Goal: Task Accomplishment & Management: Manage account settings

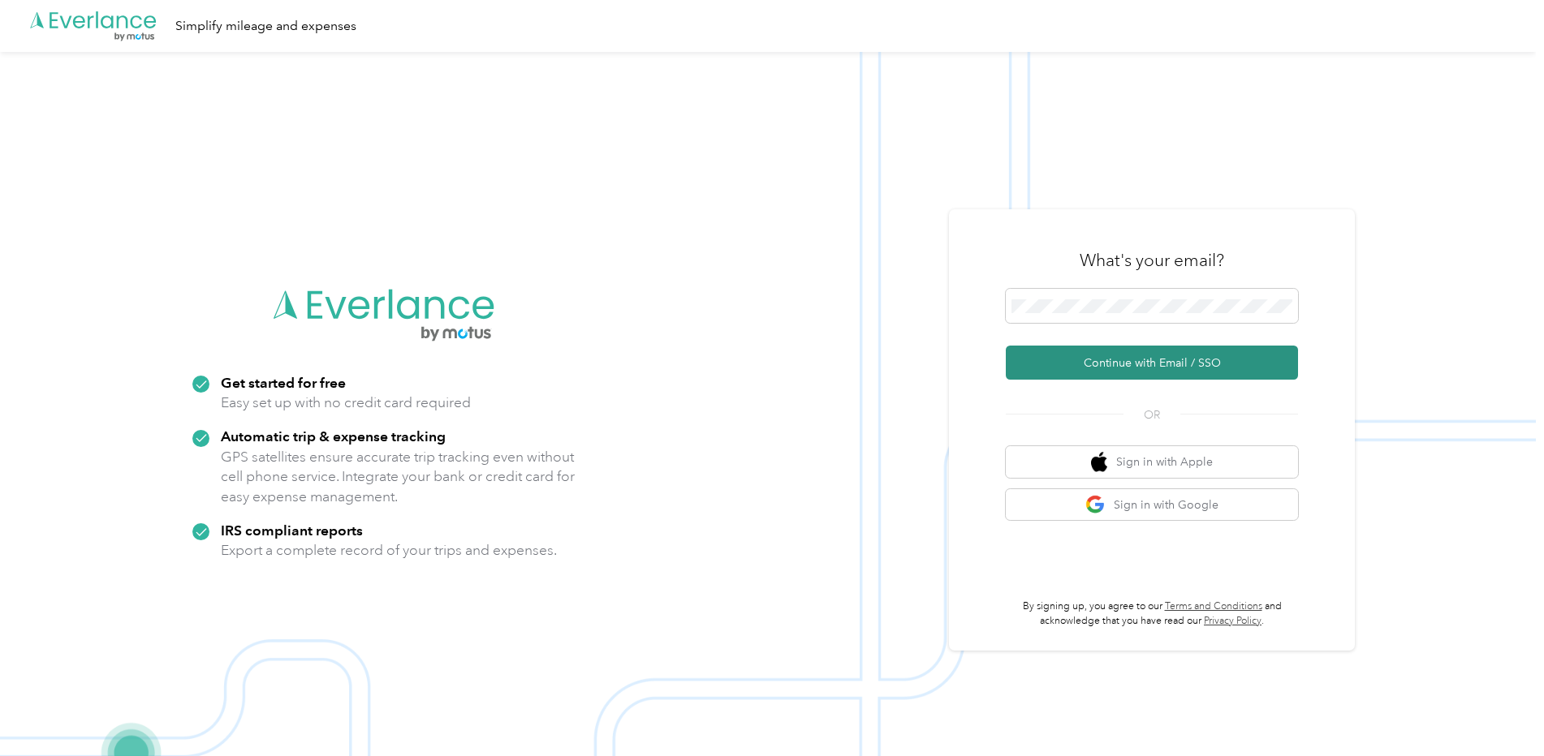
click at [1088, 369] on button "Continue with Email / SSO" at bounding box center [1151, 363] width 292 height 34
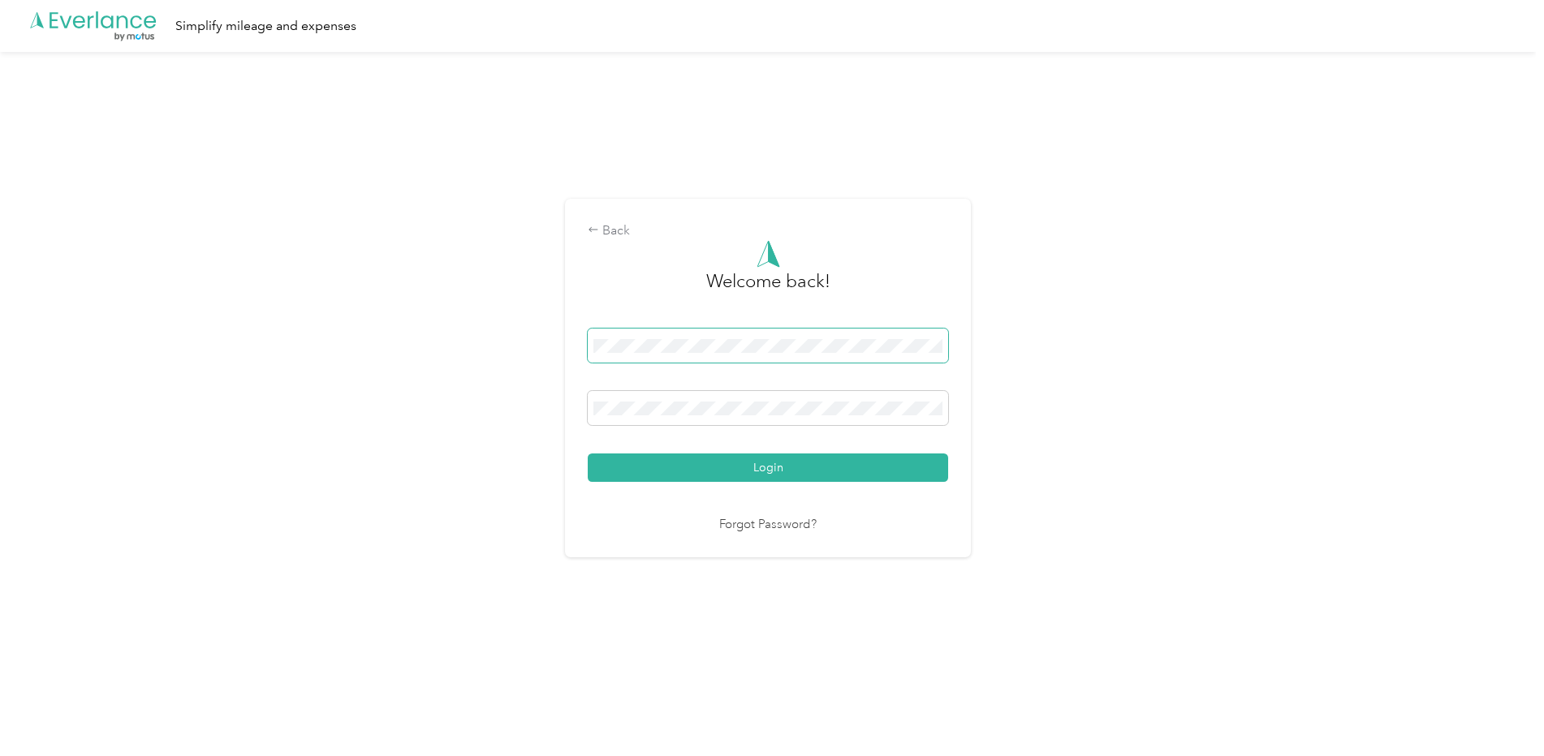
click at [771, 338] on span at bounding box center [768, 346] width 360 height 34
click at [1094, 435] on div "Back Welcome back! Login Forgot Password?" at bounding box center [767, 384] width 1535 height 665
click at [1061, 319] on div "Back Welcome back! Login Forgot Password?" at bounding box center [767, 384] width 1535 height 665
drag, startPoint x: 1011, startPoint y: 642, endPoint x: 527, endPoint y: 609, distance: 485.6
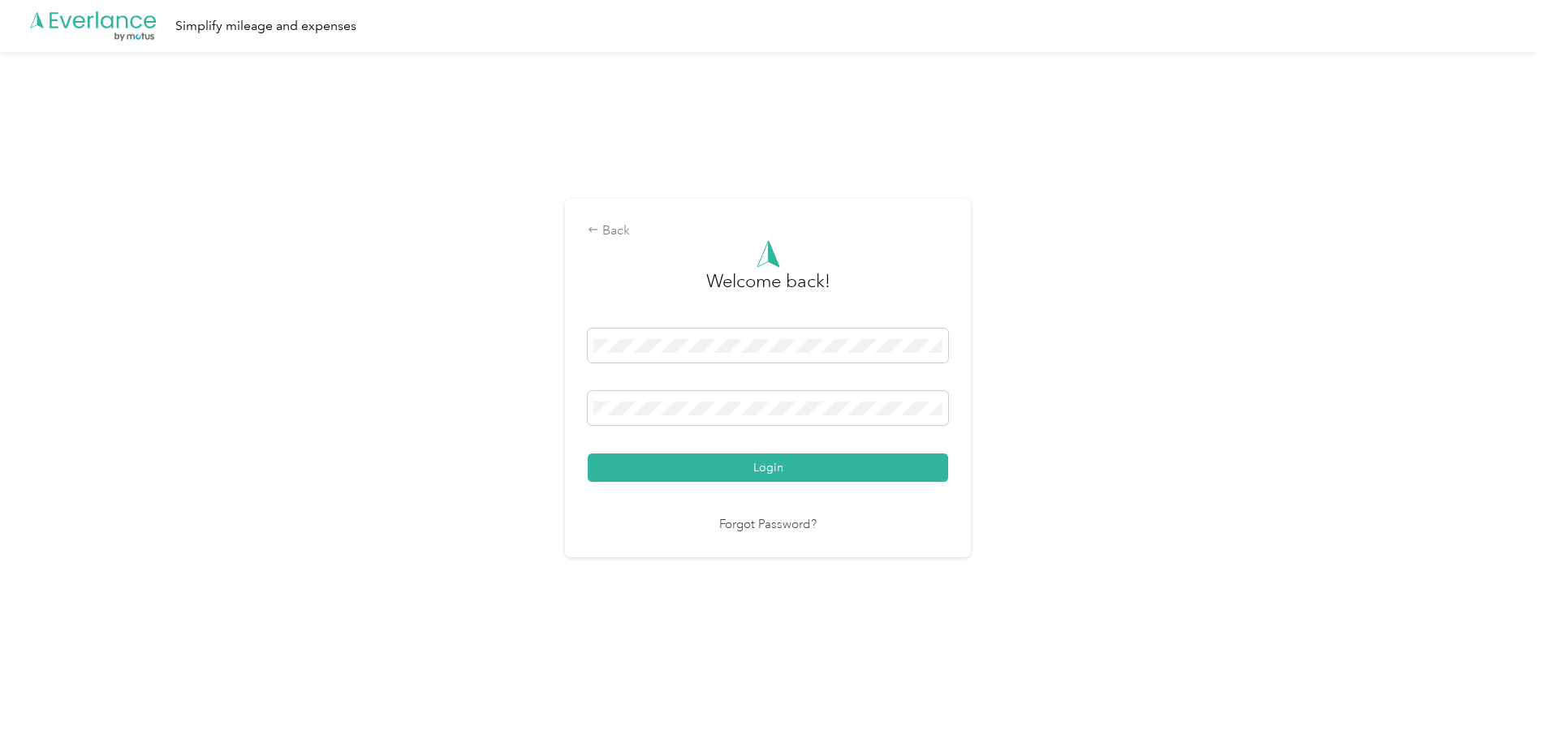
click at [999, 635] on div "Back Welcome back! Login Forgot Password?" at bounding box center [767, 384] width 1535 height 665
drag, startPoint x: 202, startPoint y: 424, endPoint x: 421, endPoint y: 209, distance: 307.0
click at [222, 381] on div "Back Welcome back! Login Forgot Password?" at bounding box center [767, 384] width 1535 height 665
click at [613, 104] on div "Back Welcome back! Login Forgot Password?" at bounding box center [767, 384] width 1535 height 665
click at [622, 234] on div "Back" at bounding box center [768, 231] width 360 height 19
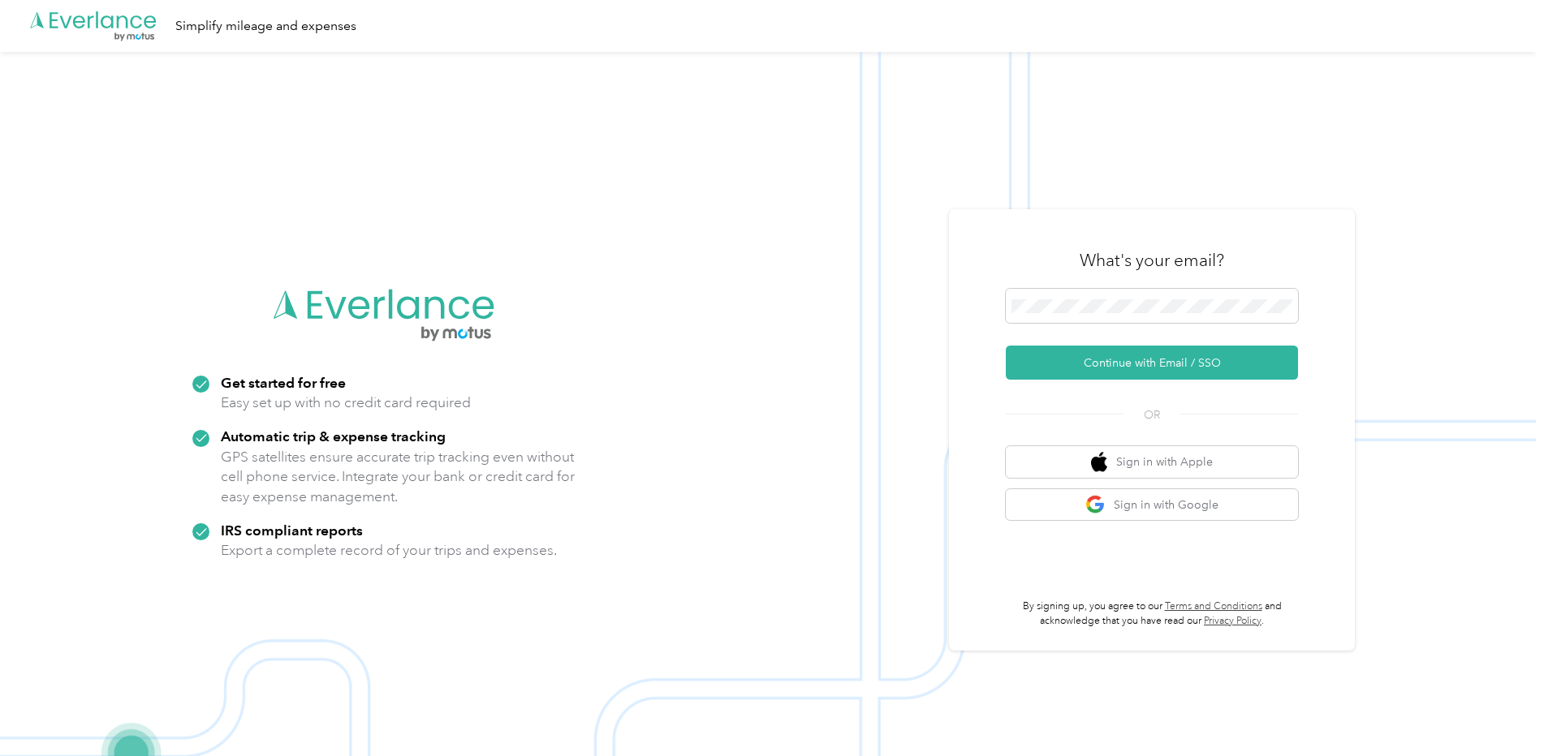
click at [1117, 392] on div "What's your email? Continue with Email / SSO OR Sign in with Apple Sign in with…" at bounding box center [1151, 430] width 292 height 396
click at [1107, 372] on button "Continue with Email / SSO" at bounding box center [1151, 363] width 292 height 34
